Goal: Task Accomplishment & Management: Complete application form

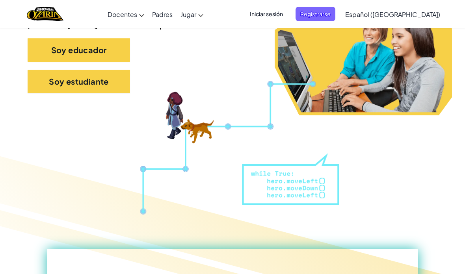
scroll to position [197, 0]
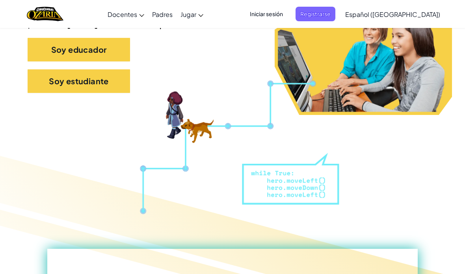
click at [287, 17] on span "Iniciar sesión" at bounding box center [266, 14] width 43 height 15
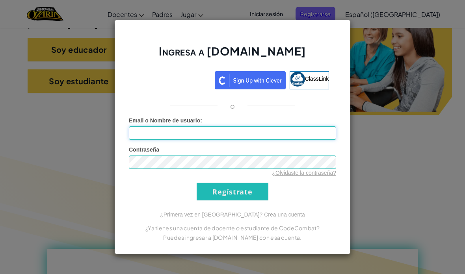
type input "al07151103@tecmilenio.mx"
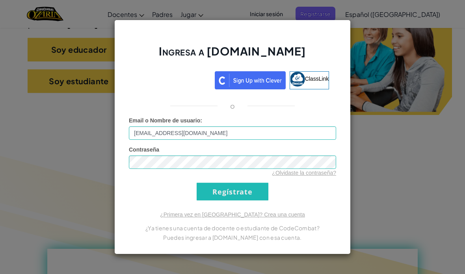
click at [231, 200] on input "Regístrate" at bounding box center [232, 192] width 72 height 18
click at [226, 198] on input "Regístrate" at bounding box center [232, 192] width 72 height 18
click at [227, 200] on input "Regístrate" at bounding box center [232, 192] width 72 height 18
click at [239, 200] on input "Regístrate" at bounding box center [232, 192] width 72 height 18
